Goal: Find specific page/section

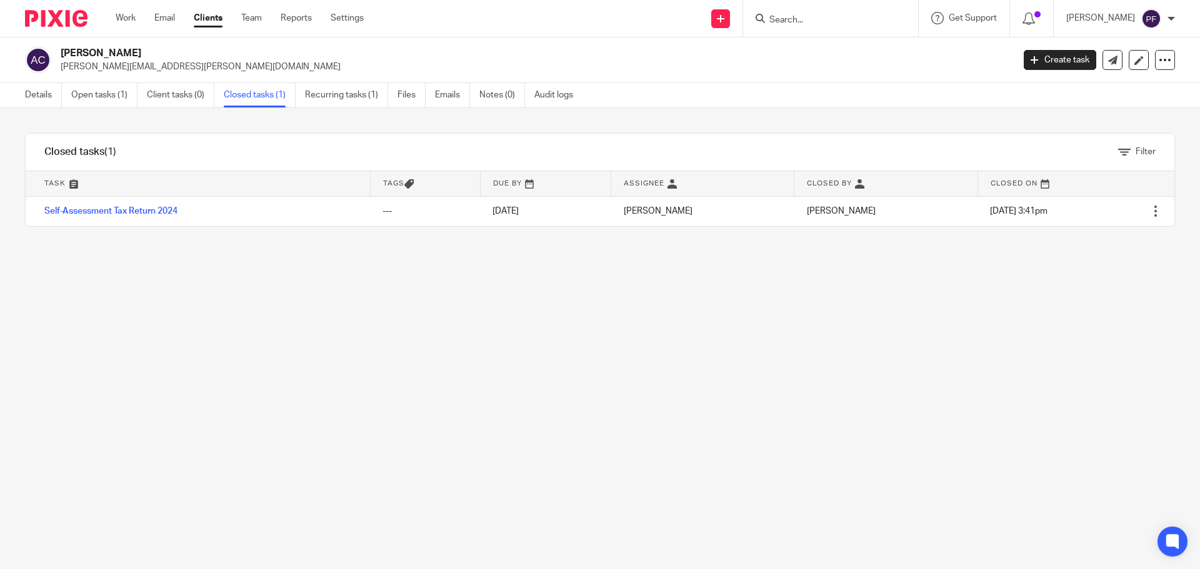
click at [796, 19] on input "Search" at bounding box center [824, 20] width 113 height 11
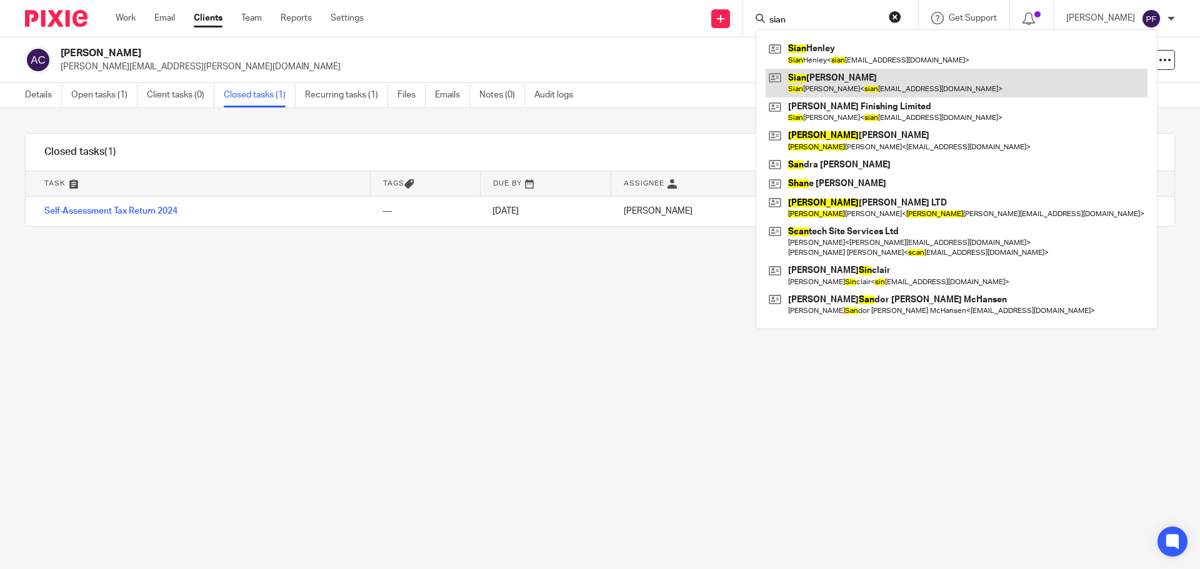
type input "sian"
click at [808, 78] on link at bounding box center [957, 83] width 382 height 29
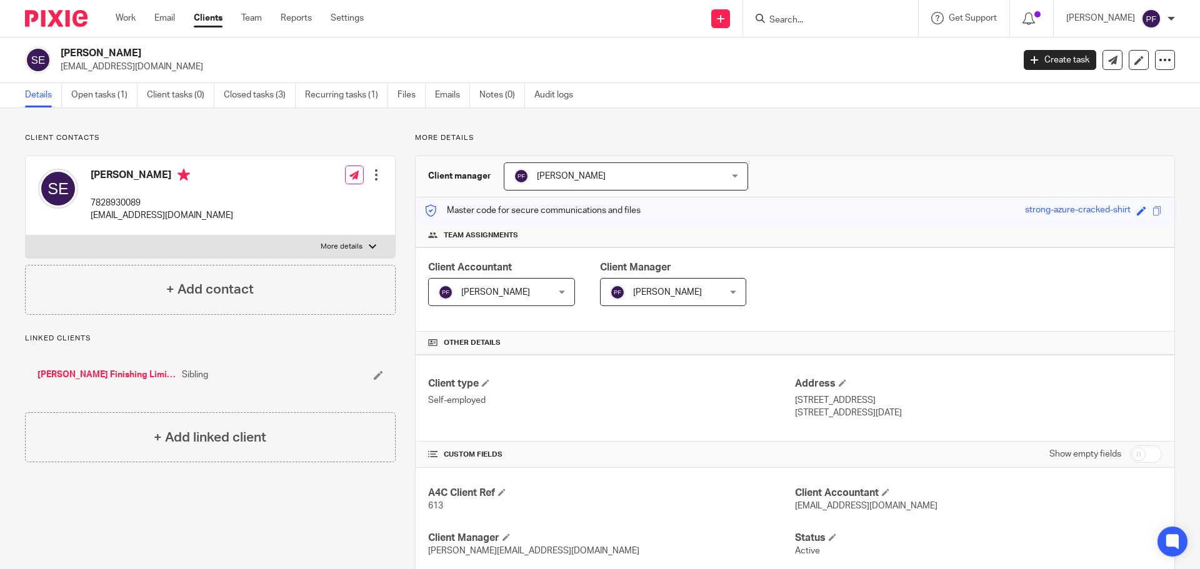
click at [783, 23] on input "Search" at bounding box center [824, 20] width 113 height 11
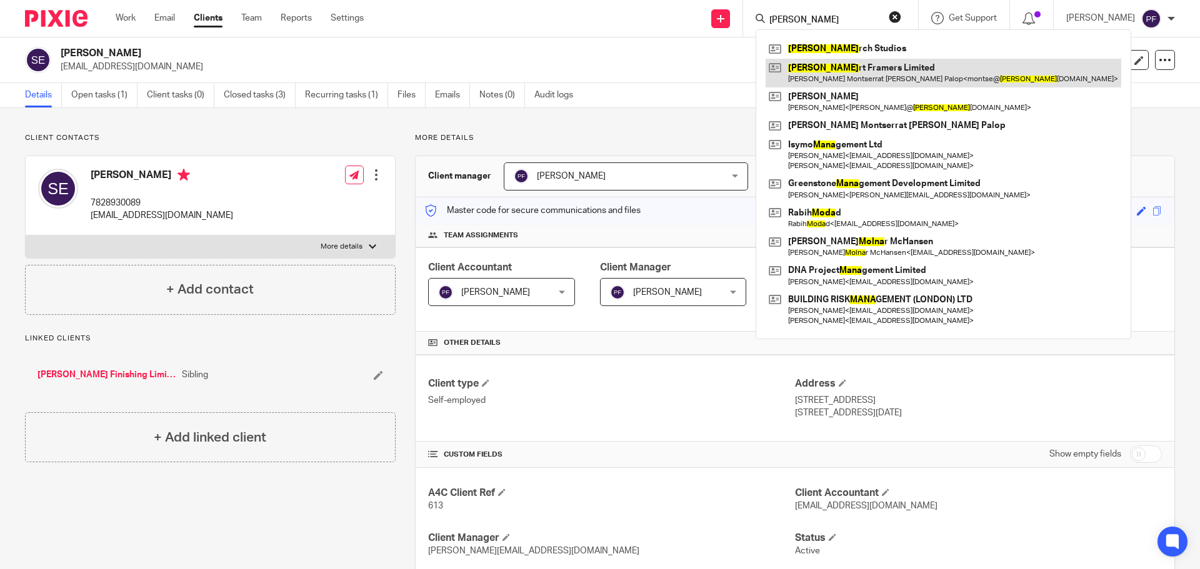
type input "mona"
click at [821, 76] on link at bounding box center [944, 73] width 356 height 29
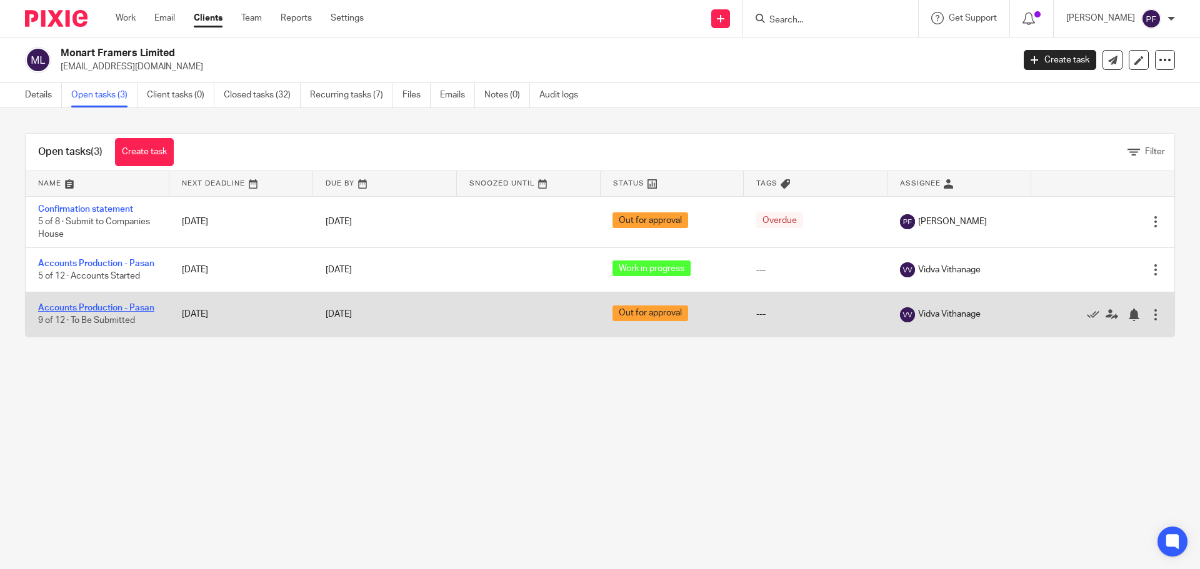
click at [81, 313] on link "Accounts Production - Pasan" at bounding box center [96, 308] width 116 height 9
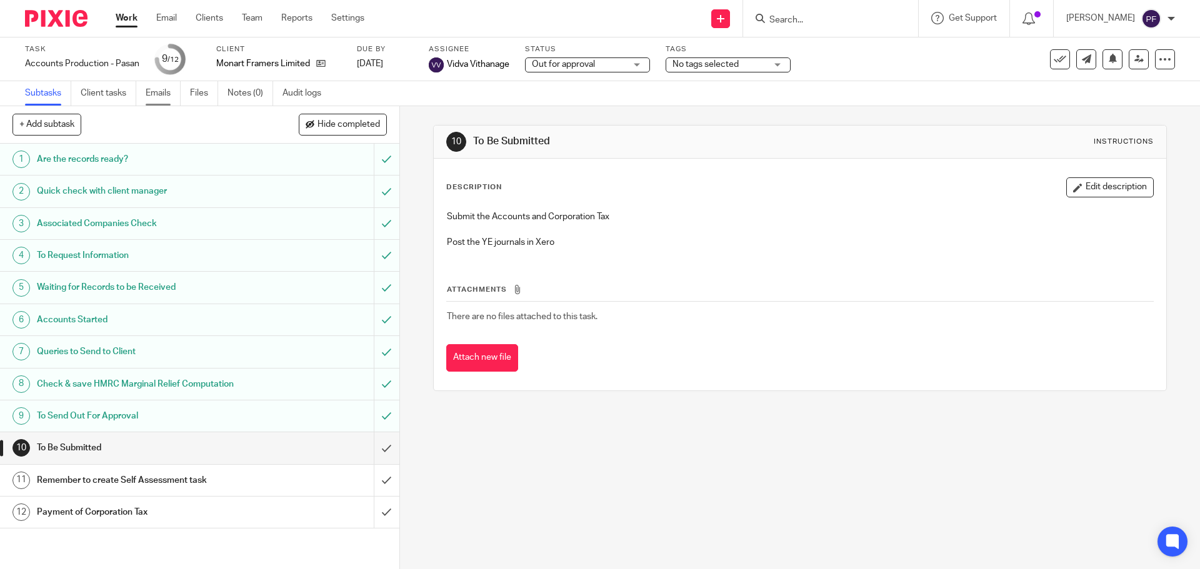
click at [174, 96] on link "Emails" at bounding box center [163, 93] width 35 height 24
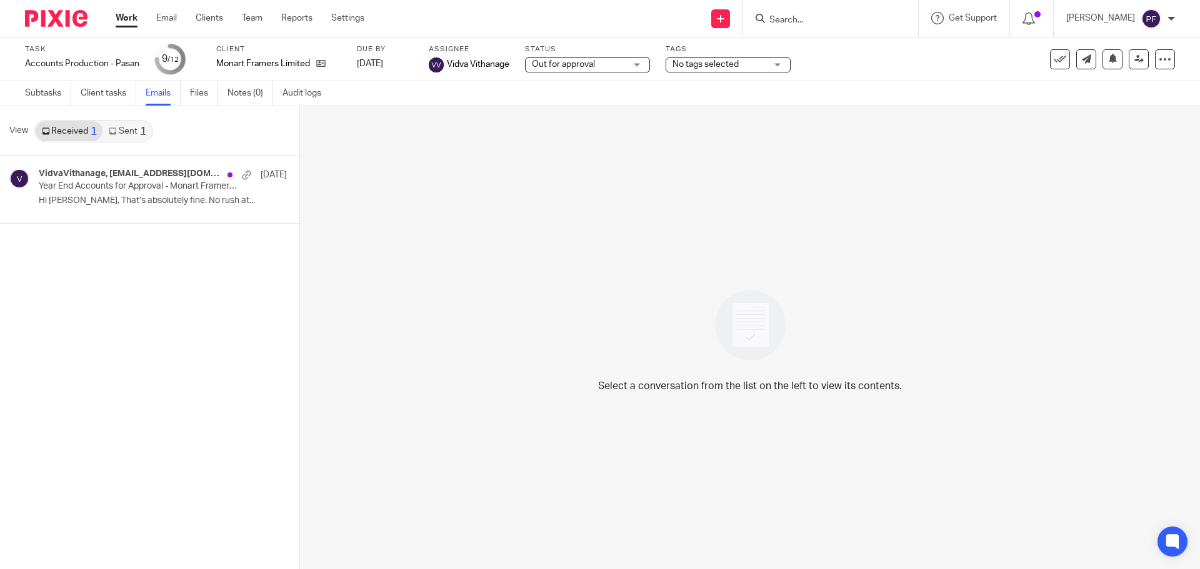
click at [120, 136] on link "Sent 1" at bounding box center [127, 131] width 49 height 20
click at [123, 18] on link "Work" at bounding box center [127, 18] width 22 height 13
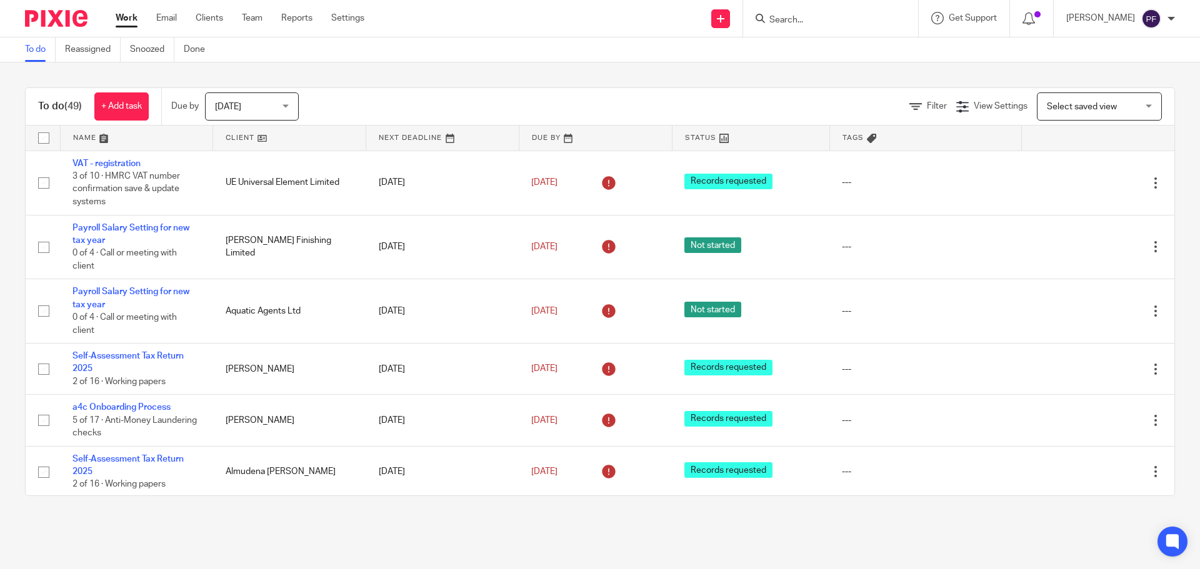
click at [790, 15] on input "Search" at bounding box center [824, 20] width 113 height 11
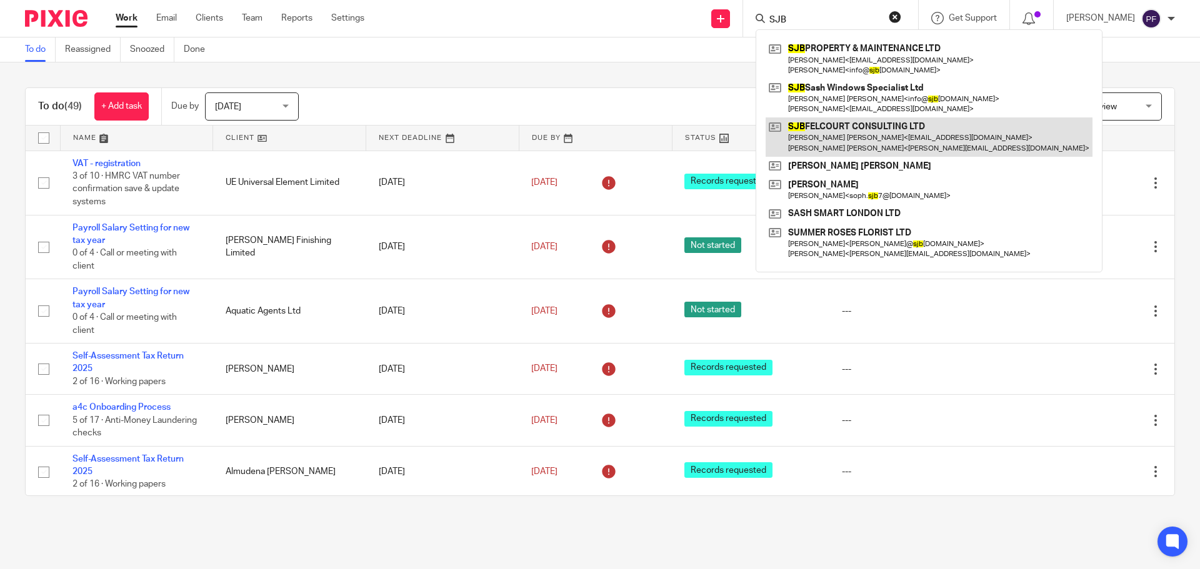
type input "SJB"
click at [810, 131] on link at bounding box center [929, 137] width 327 height 39
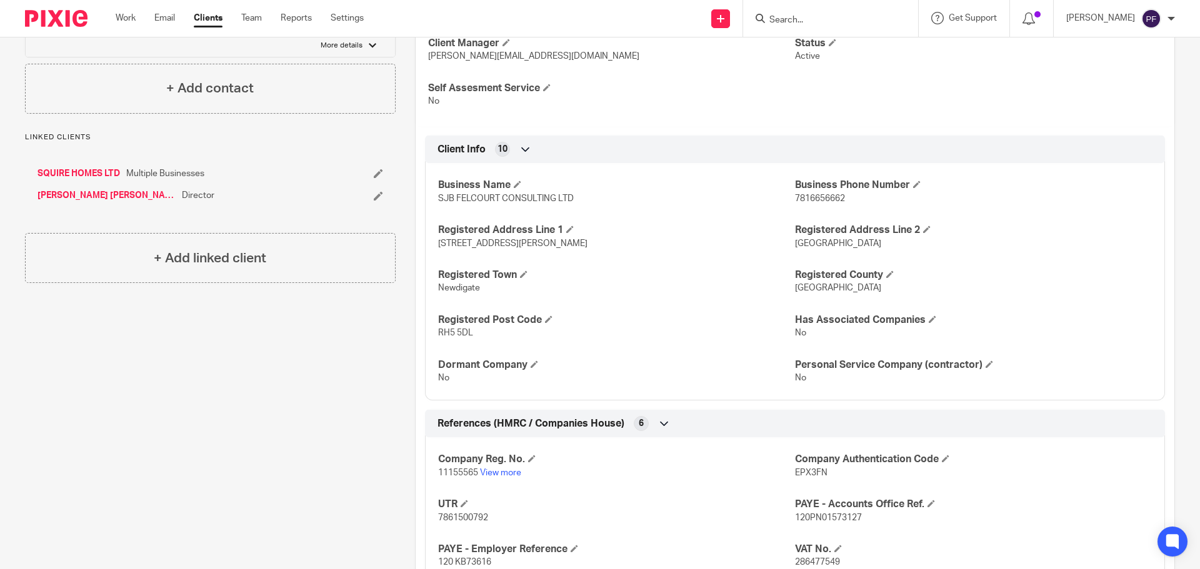
scroll to position [508, 0]
